Goal: Find specific page/section: Find specific page/section

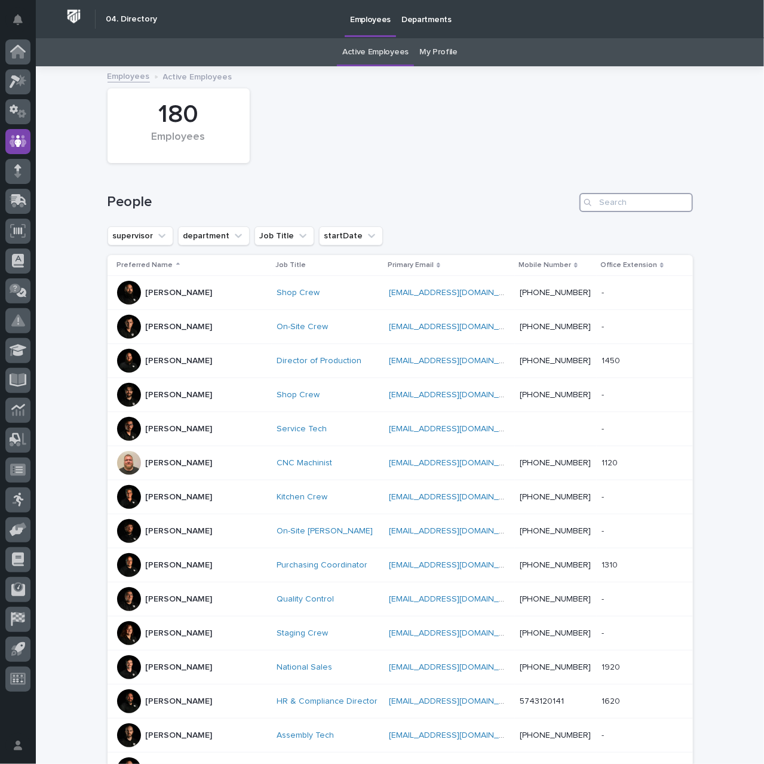
click at [617, 205] on input "Search" at bounding box center [635, 202] width 113 height 19
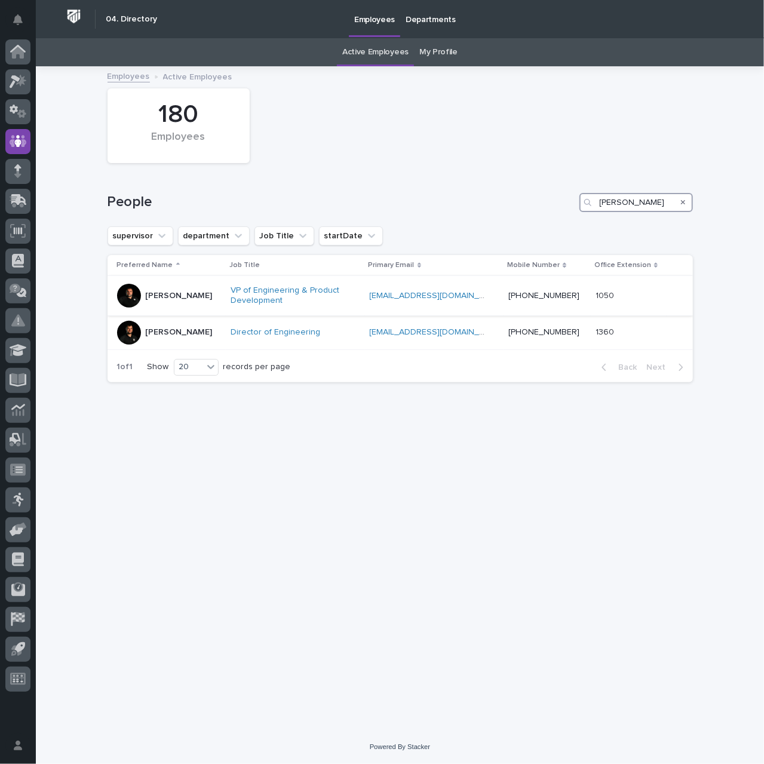
type input "[PERSON_NAME]"
click at [128, 296] on div at bounding box center [129, 296] width 24 height 24
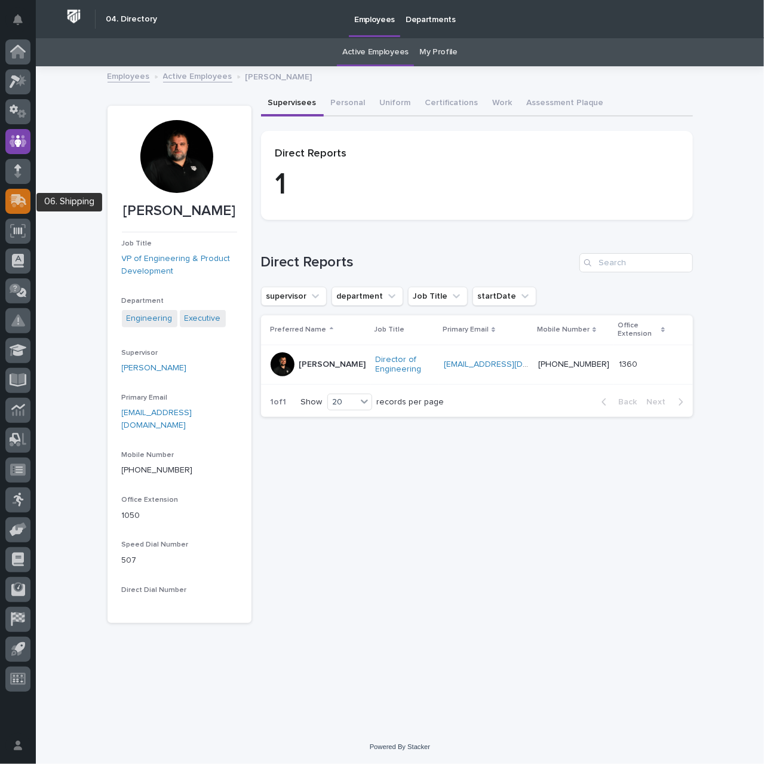
click at [14, 207] on icon at bounding box center [17, 202] width 14 height 11
